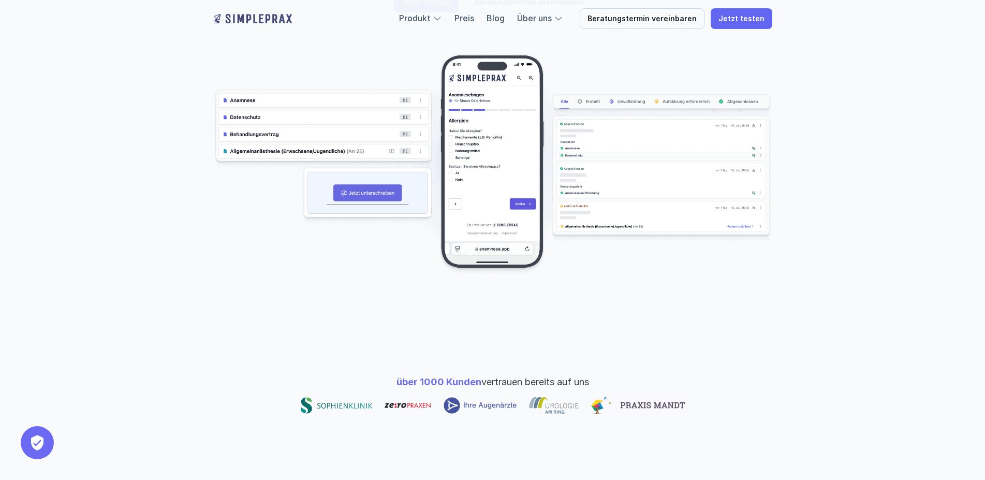
scroll to position [106, 0]
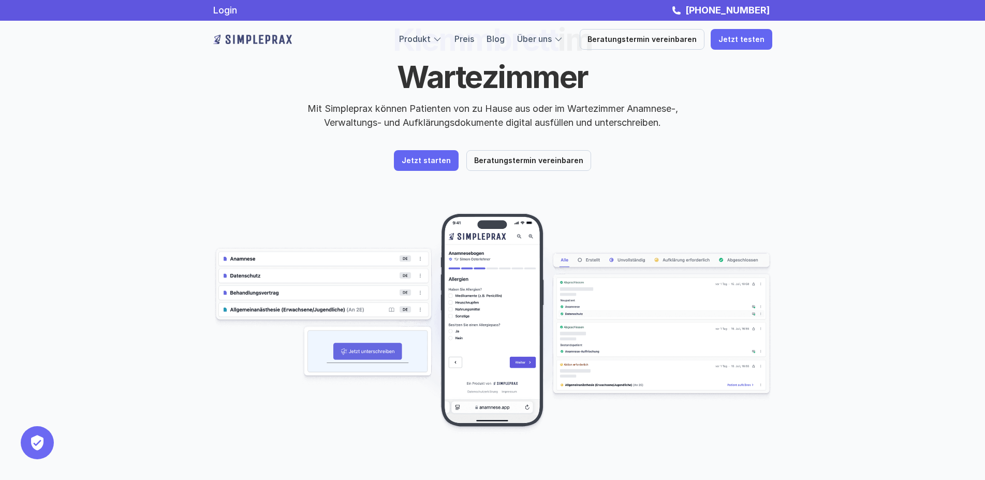
click at [488, 303] on img at bounding box center [492, 323] width 559 height 223
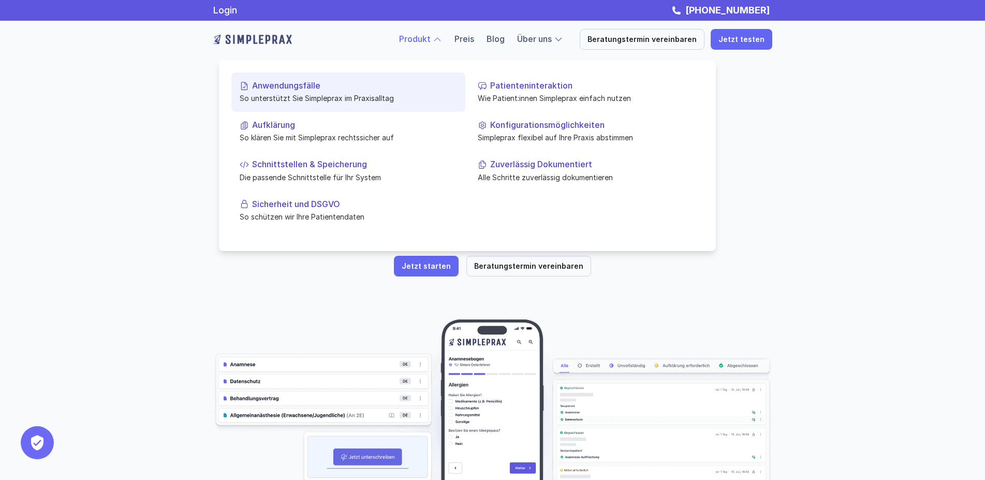
click at [310, 92] on link "Anwendungsfälle So unterstützt Sie Simpleprax im Praxisalltag" at bounding box center [348, 91] width 234 height 39
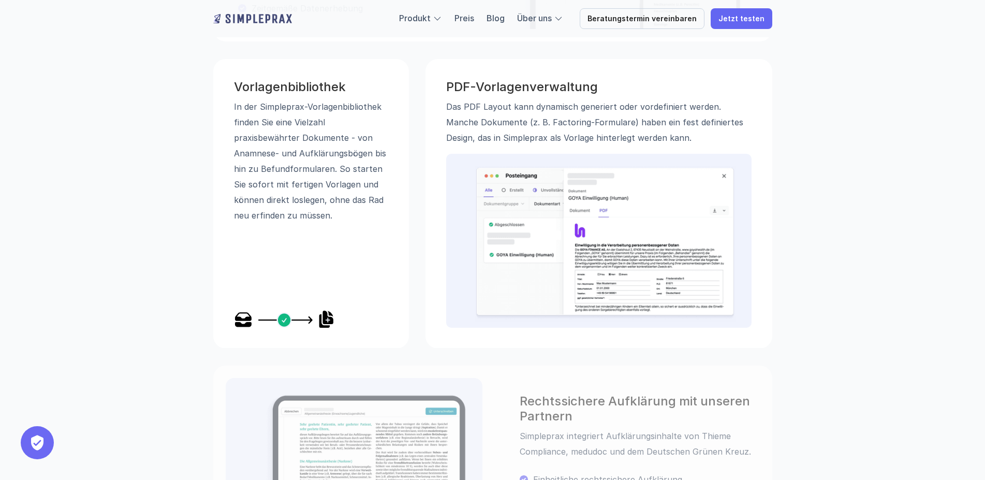
scroll to position [317, 0]
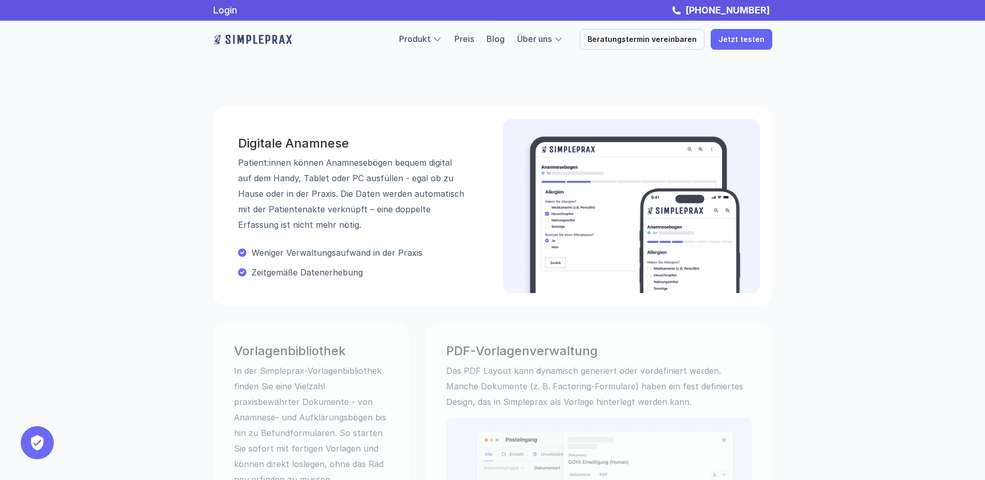
click at [545, 201] on img at bounding box center [632, 214] width 224 height 157
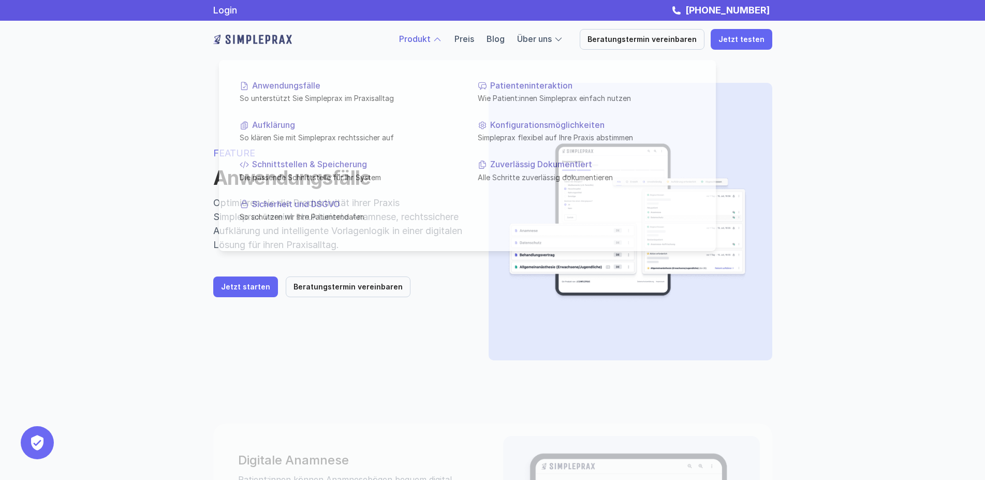
click at [418, 41] on link "Produkt" at bounding box center [415, 39] width 32 height 10
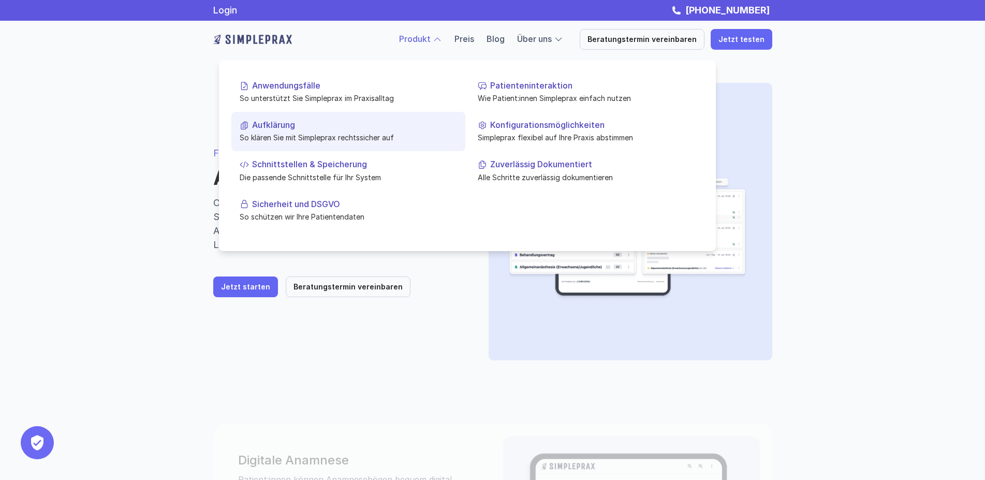
click at [309, 128] on p "Aufklärung" at bounding box center [354, 125] width 205 height 10
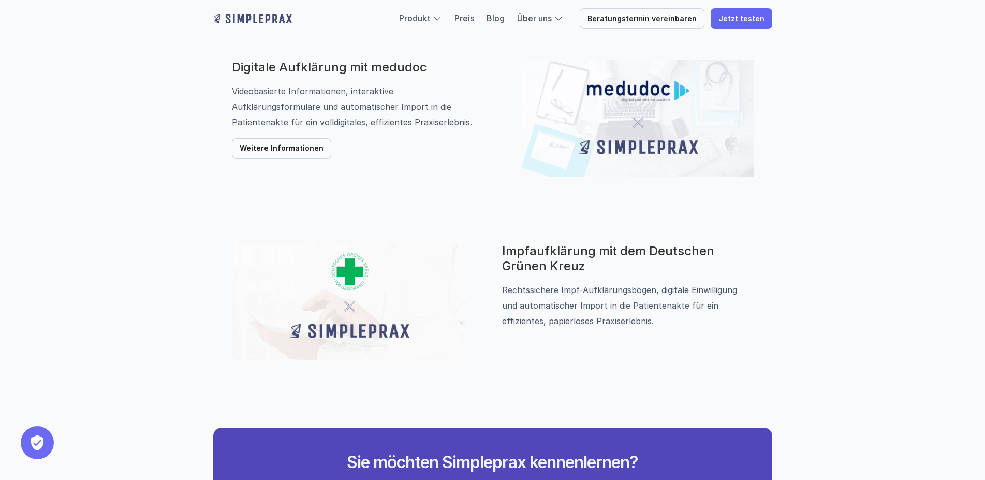
scroll to position [1056, 0]
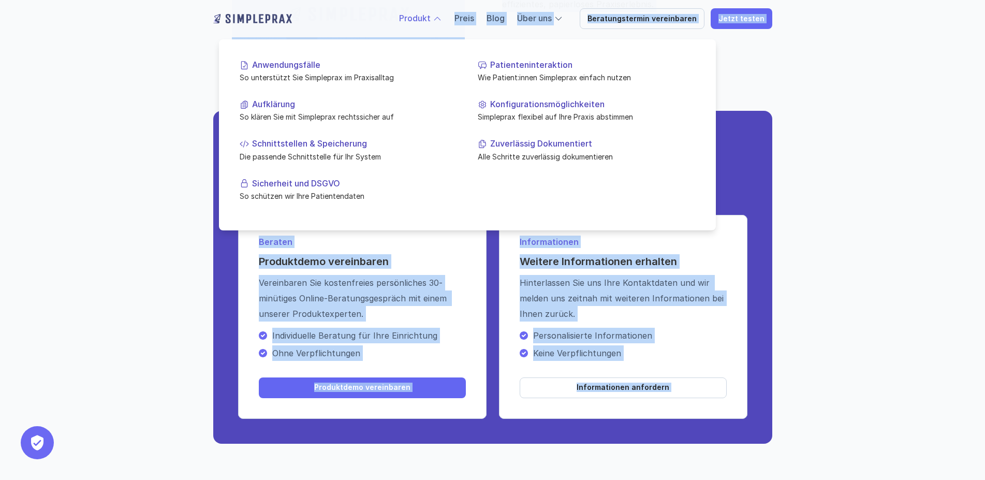
drag, startPoint x: 442, startPoint y: 13, endPoint x: 441, endPoint y: 77, distance: 63.7
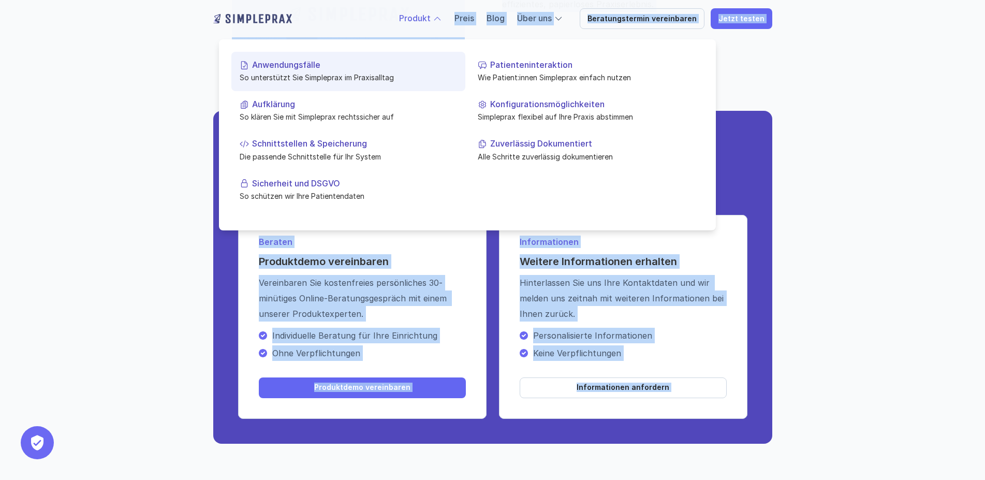
click at [340, 78] on p "So unterstützt Sie Simpleprax im Praxisalltag" at bounding box center [348, 77] width 217 height 11
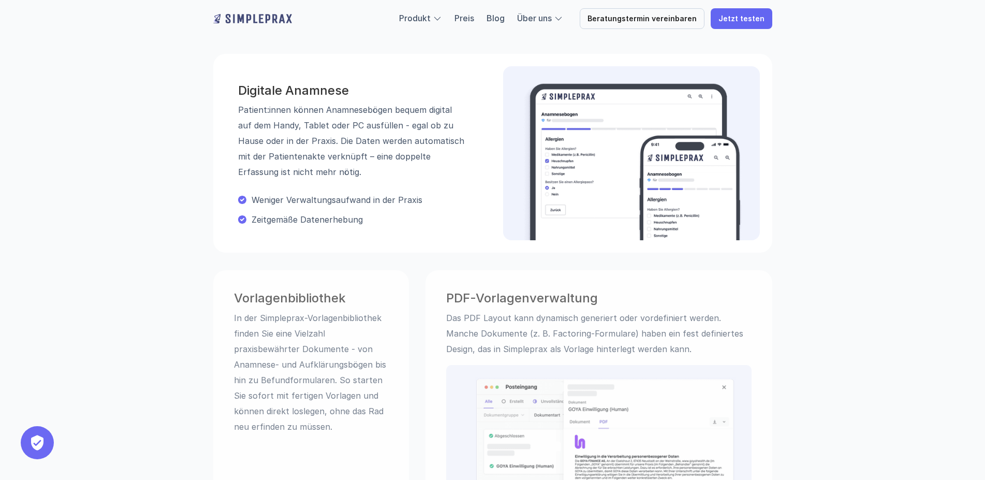
scroll to position [528, 0]
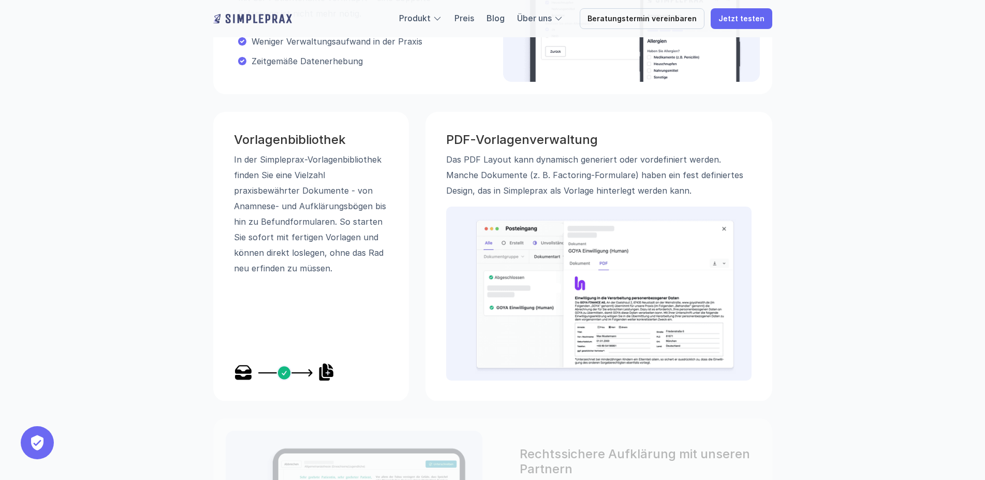
click at [647, 268] on img at bounding box center [605, 296] width 260 height 155
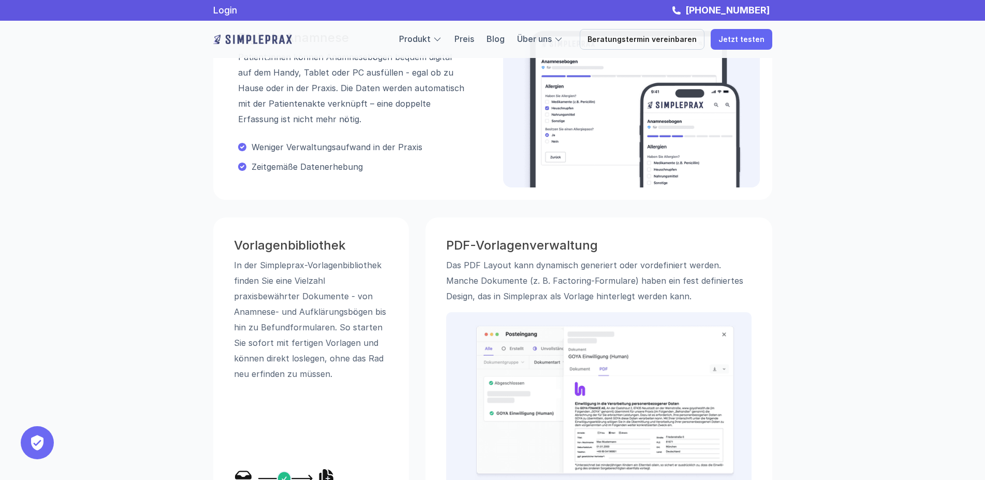
scroll to position [370, 0]
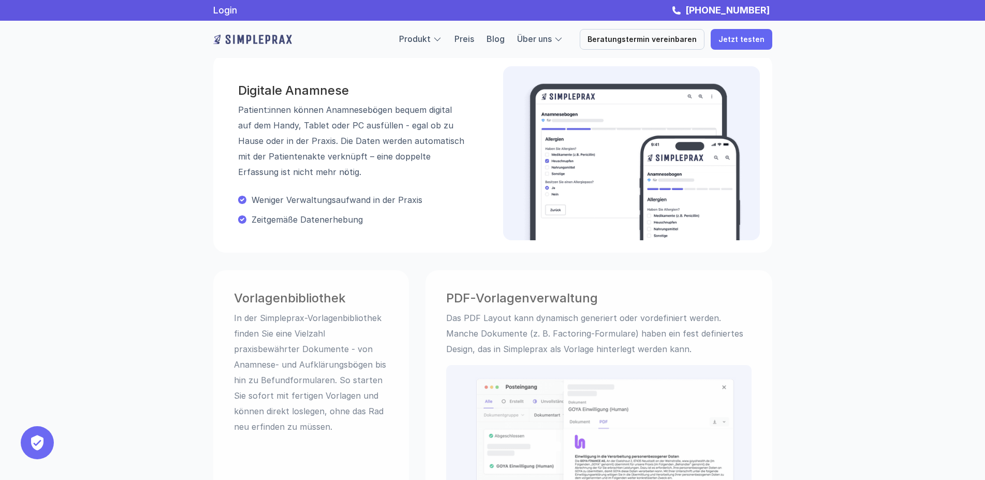
click at [292, 202] on p "Weniger Verwaltungsaufwand in der Praxis" at bounding box center [359, 200] width 214 height 10
click at [582, 180] on img at bounding box center [632, 161] width 224 height 157
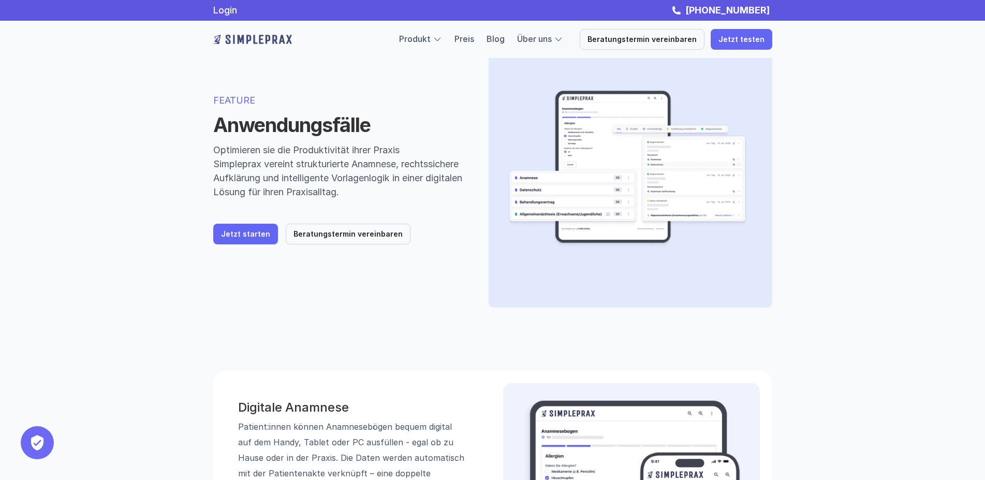
scroll to position [0, 0]
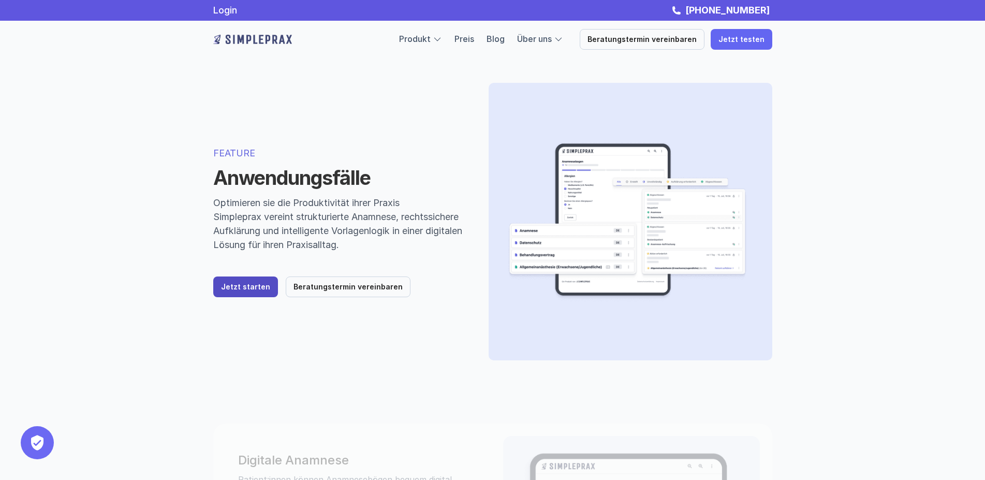
click at [238, 281] on link "Jetzt starten" at bounding box center [245, 286] width 65 height 21
click at [505, 38] on link "Blog" at bounding box center [496, 39] width 18 height 10
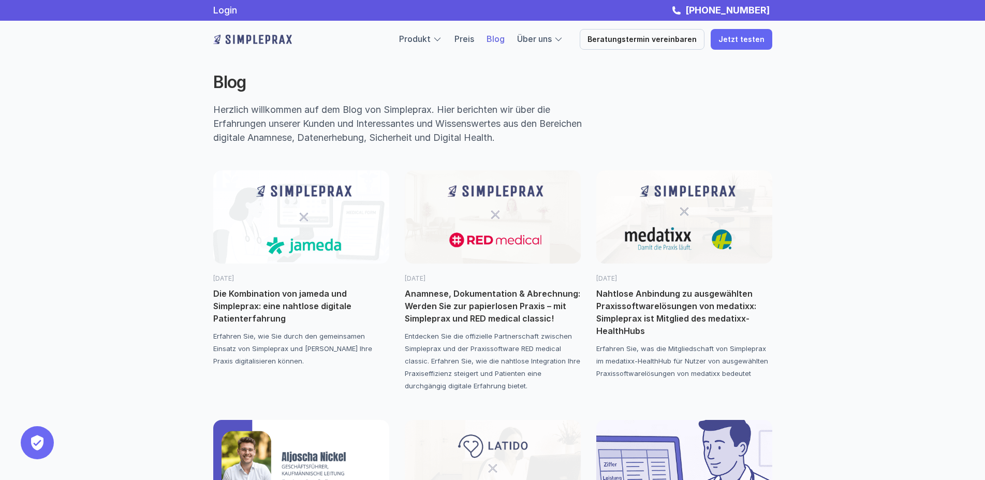
click at [491, 190] on img at bounding box center [493, 216] width 176 height 93
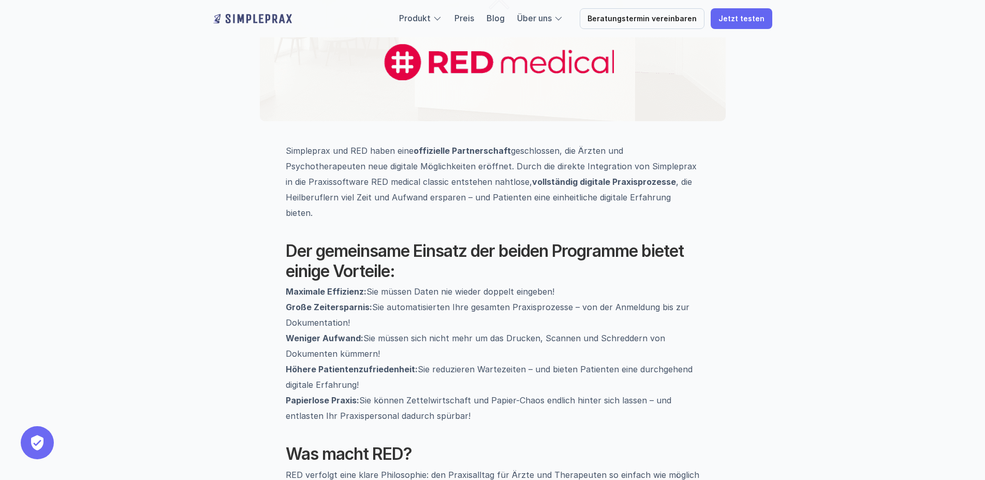
scroll to position [581, 0]
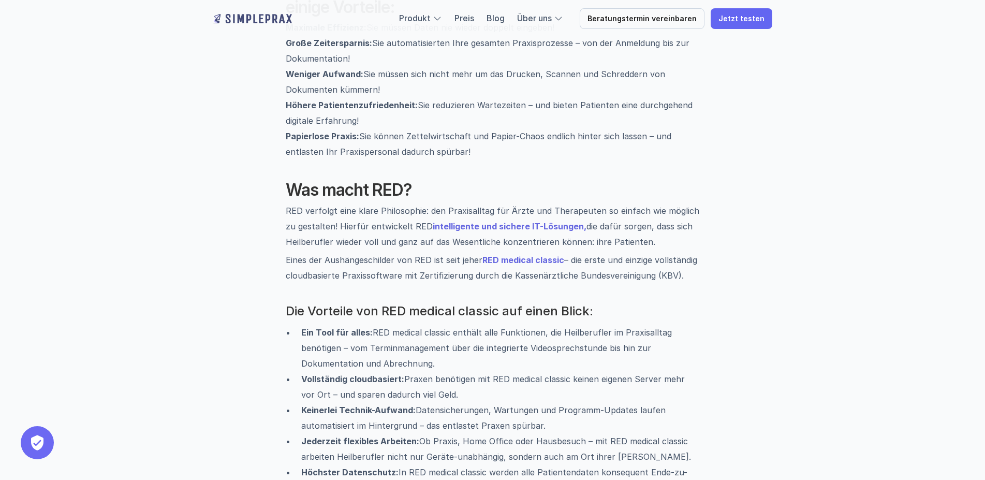
click at [506, 255] on strong "RED medical classic" at bounding box center [523, 260] width 82 height 10
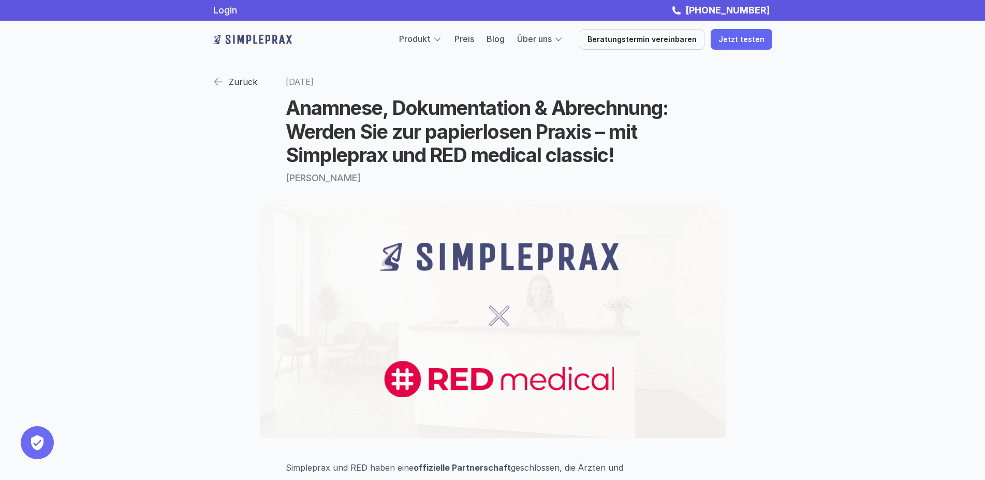
scroll to position [581, 0]
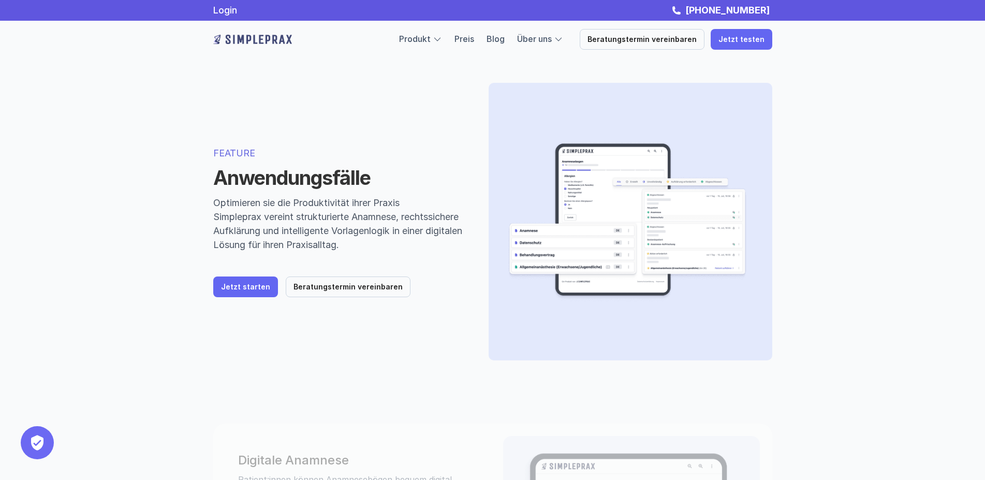
scroll to position [1056, 0]
